Goal: Find contact information: Find contact information

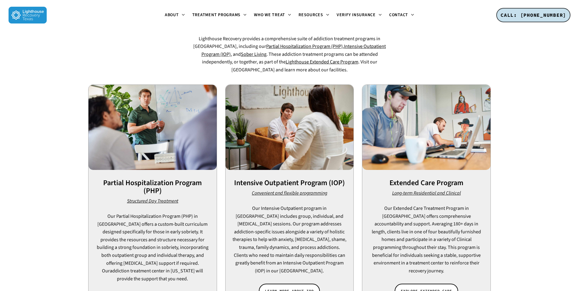
scroll to position [366, 0]
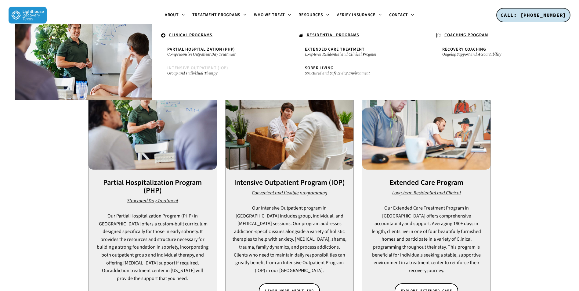
click at [185, 66] on span "Intensive Outpatient (IOP)" at bounding box center [197, 68] width 61 height 6
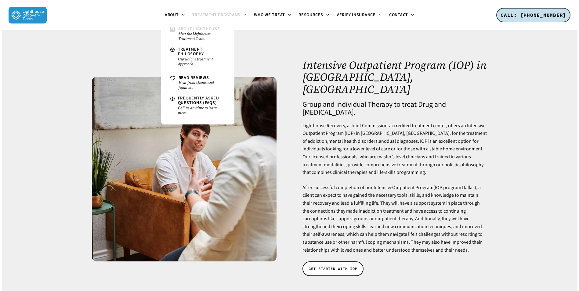
click at [181, 34] on small "Meet the Lighthouse Treatment Team." at bounding box center [201, 36] width 47 height 10
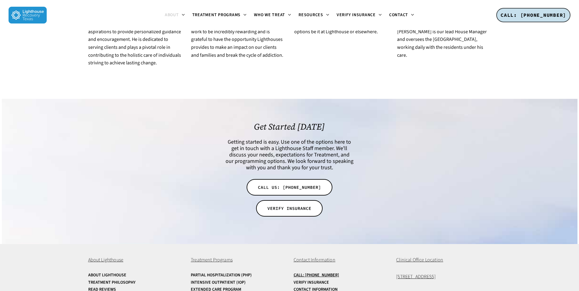
scroll to position [1205, 0]
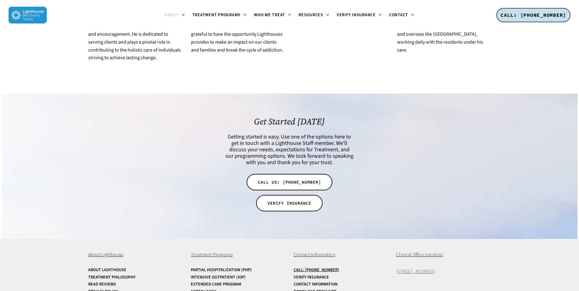
click at [422, 268] on span "[STREET_ADDRESS]" at bounding box center [415, 271] width 39 height 7
